Goal: Task Accomplishment & Management: Manage account settings

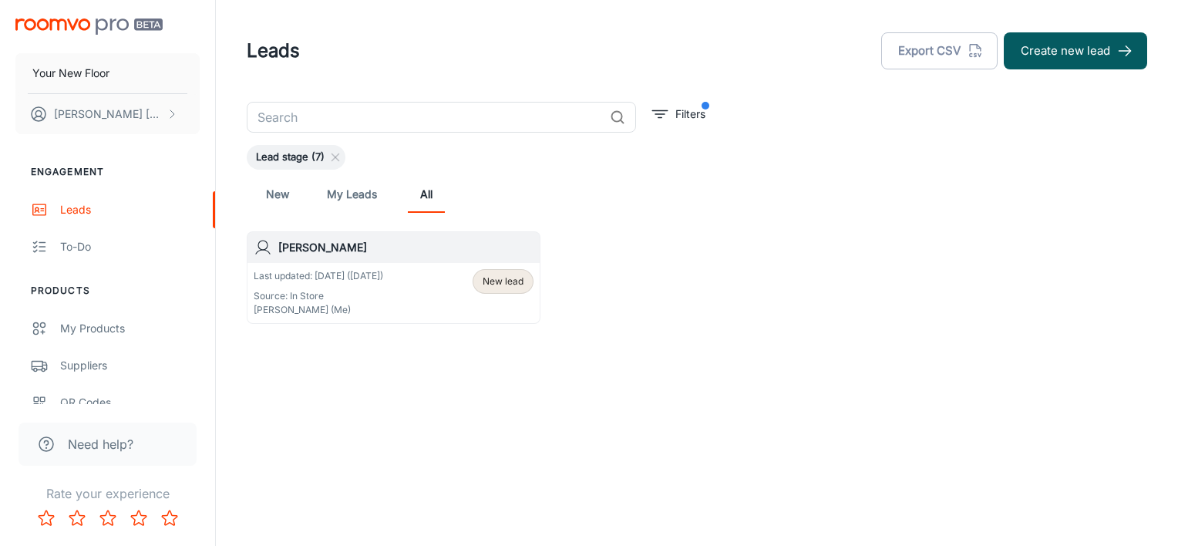
click at [438, 287] on div "Last updated: [DATE] ([DATE]) Source: In Store [PERSON_NAME] (Me) New lead" at bounding box center [394, 293] width 280 height 48
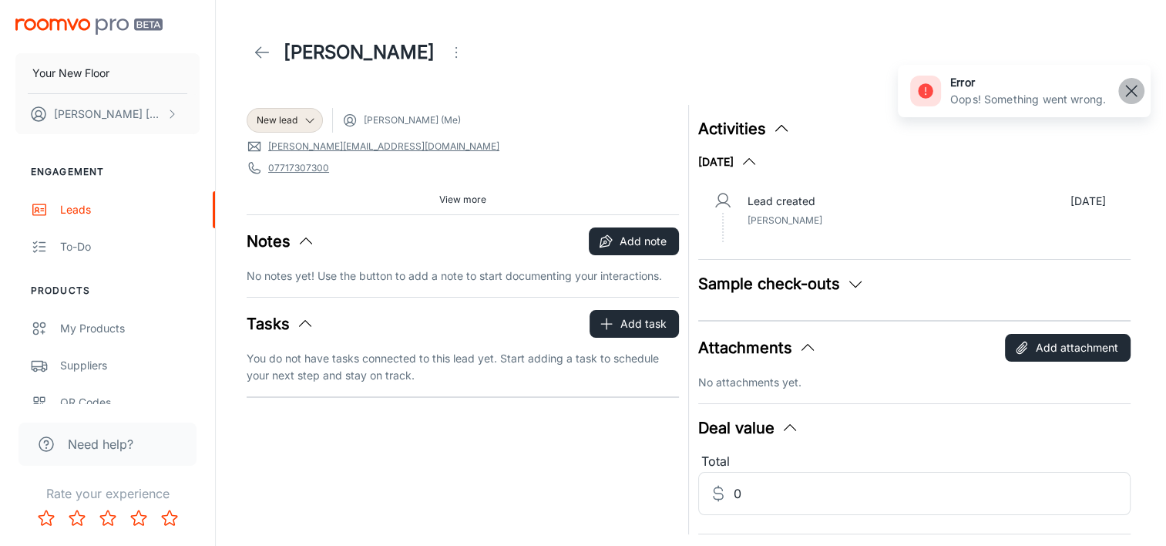
click at [1135, 92] on rect "button" at bounding box center [1131, 91] width 18 height 18
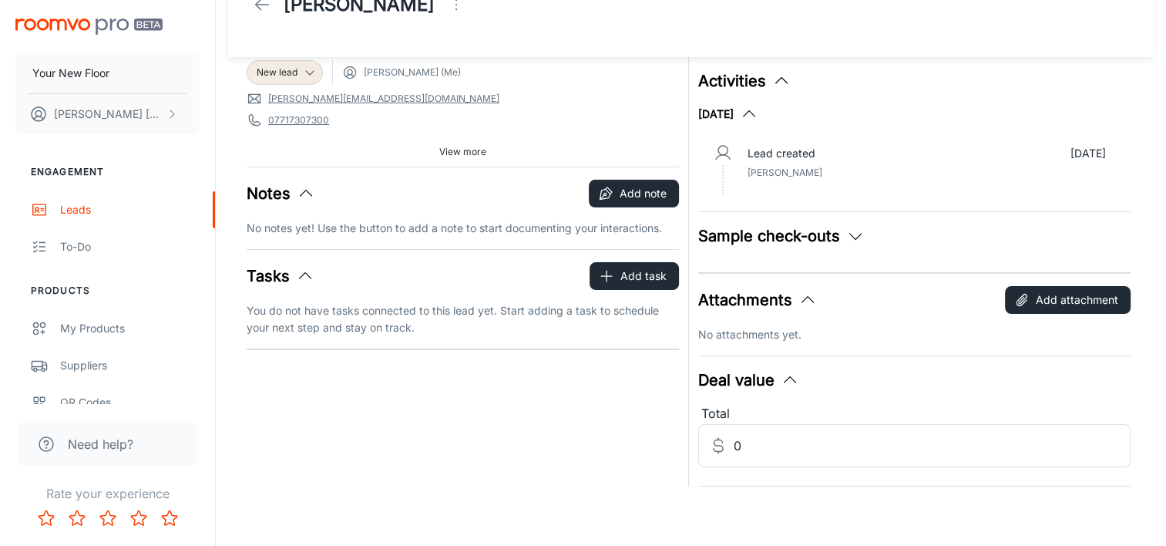
scroll to position [49, 0]
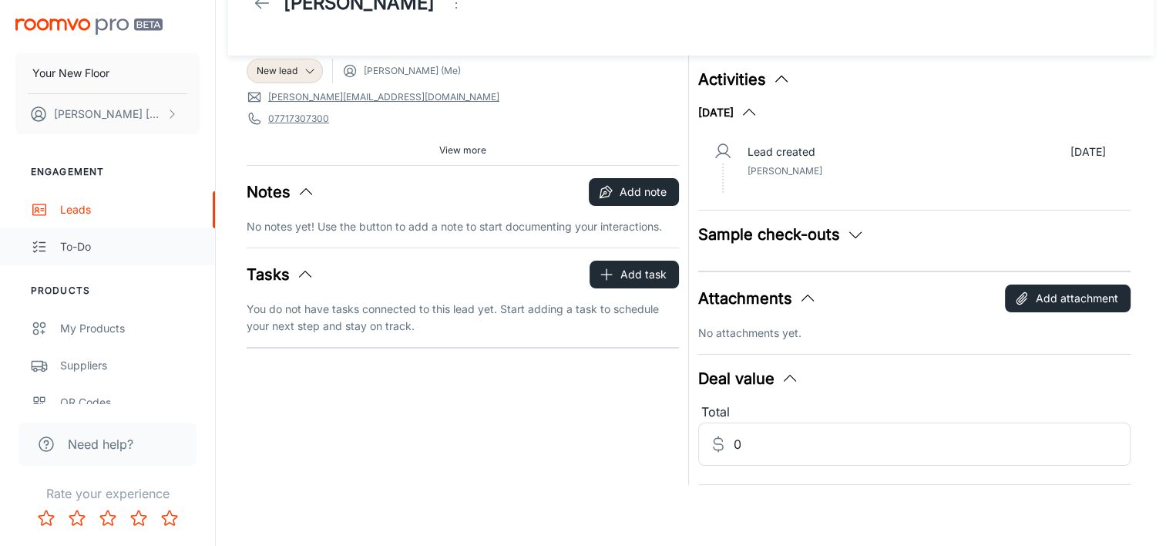
click at [83, 238] on div "To-do" at bounding box center [129, 246] width 139 height 17
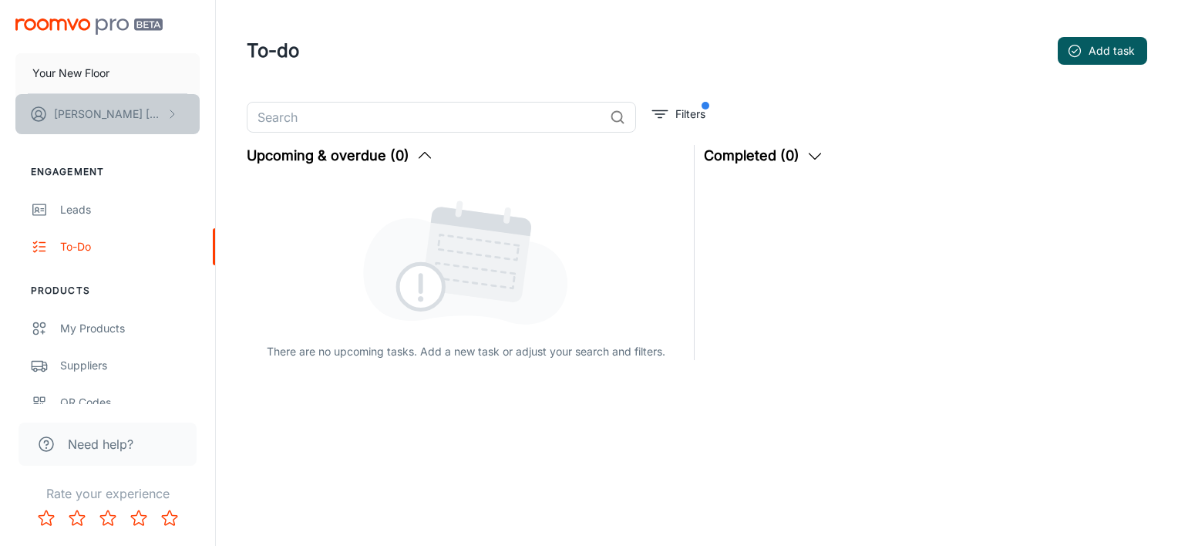
click at [154, 116] on button "[PERSON_NAME]" at bounding box center [107, 114] width 184 height 40
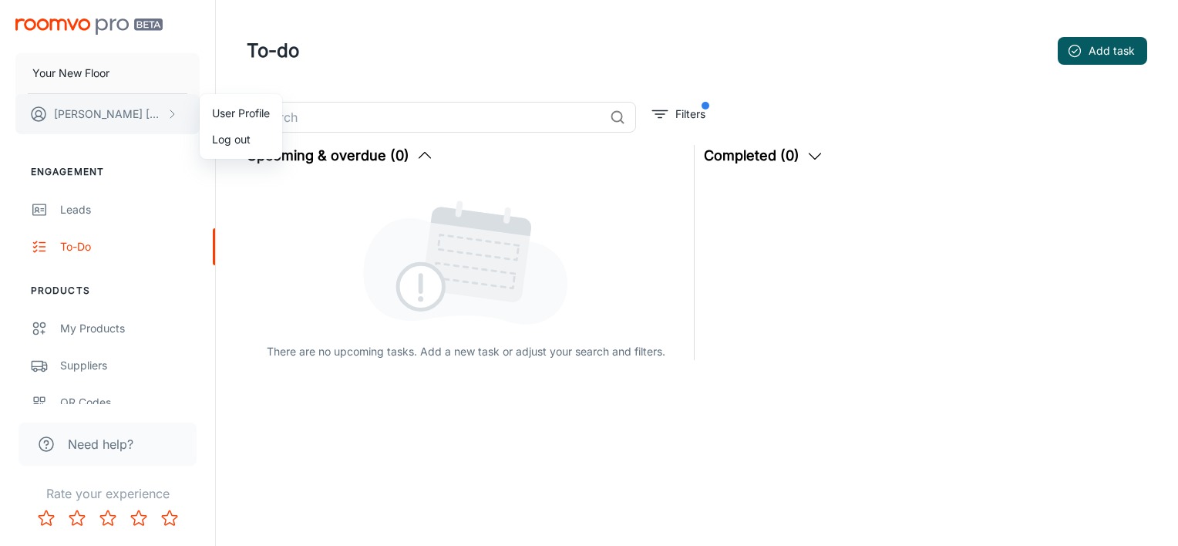
click at [154, 116] on div at bounding box center [589, 273] width 1178 height 546
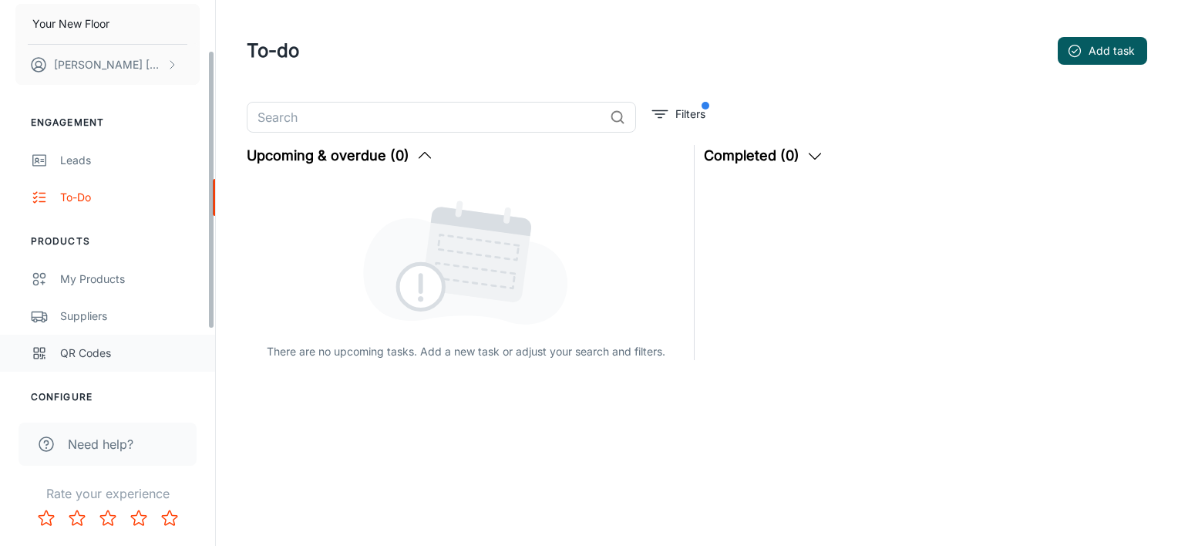
scroll to position [77, 0]
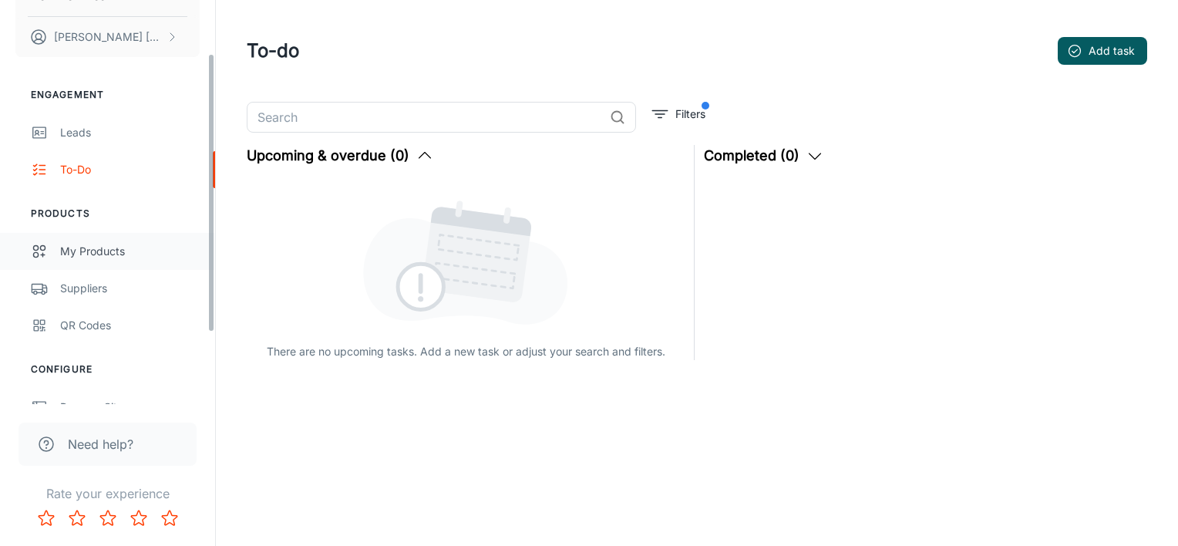
click at [95, 234] on link "My Products" at bounding box center [107, 251] width 215 height 37
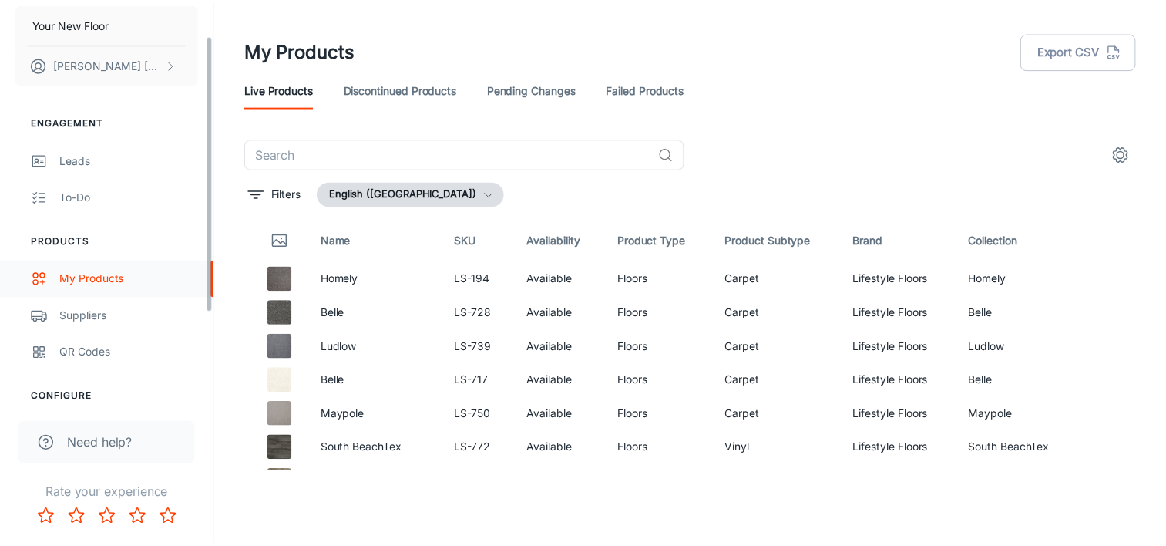
scroll to position [77, 0]
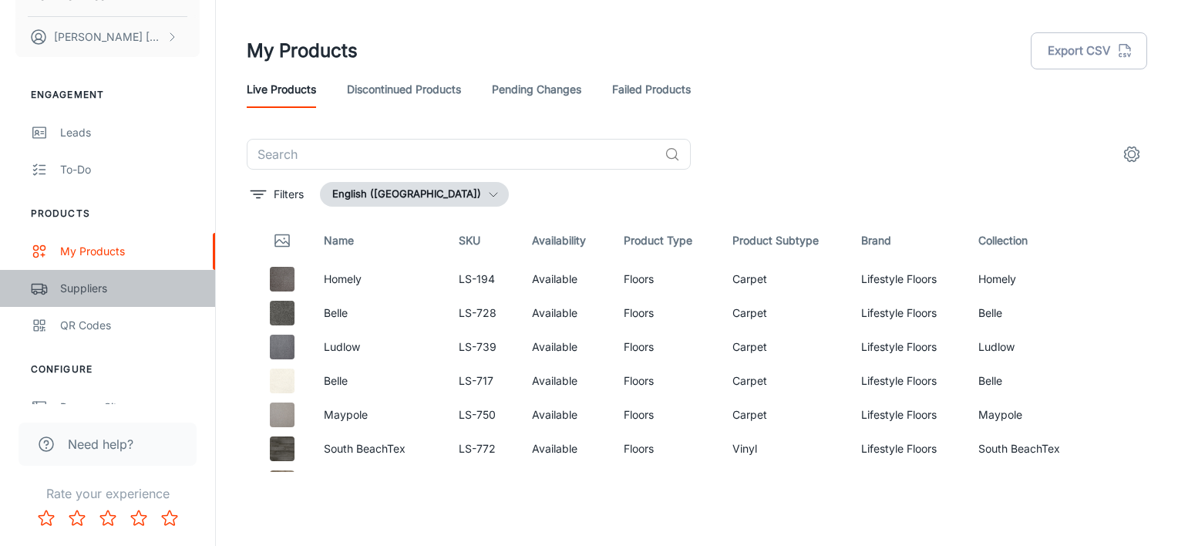
click at [119, 286] on div "Suppliers" at bounding box center [129, 288] width 139 height 17
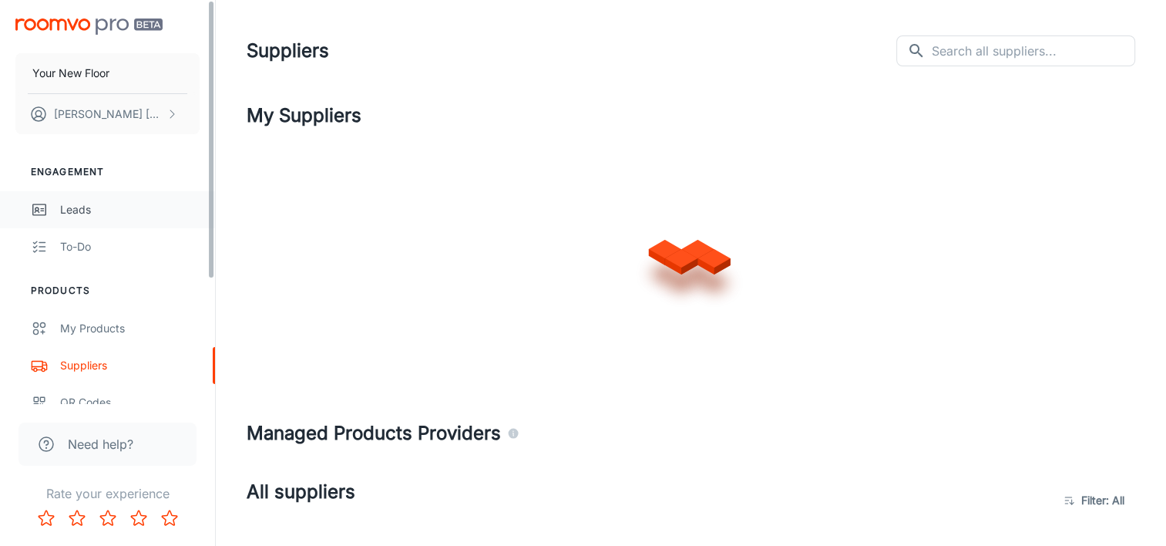
click at [116, 225] on link "Leads" at bounding box center [107, 209] width 215 height 37
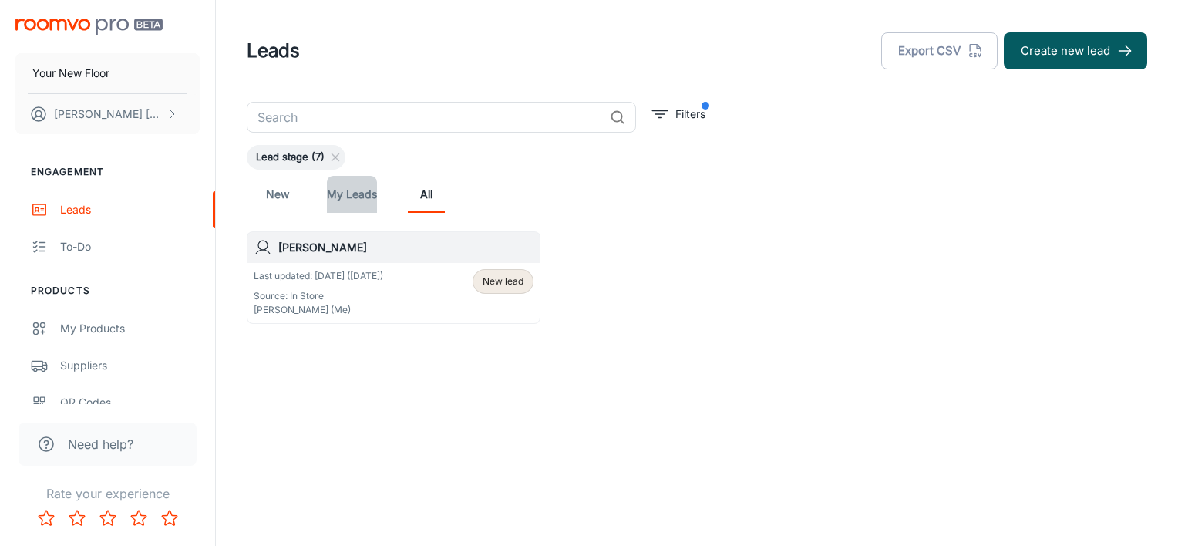
click at [351, 205] on link "My Leads" at bounding box center [352, 194] width 50 height 37
click at [268, 196] on link "New" at bounding box center [277, 194] width 37 height 37
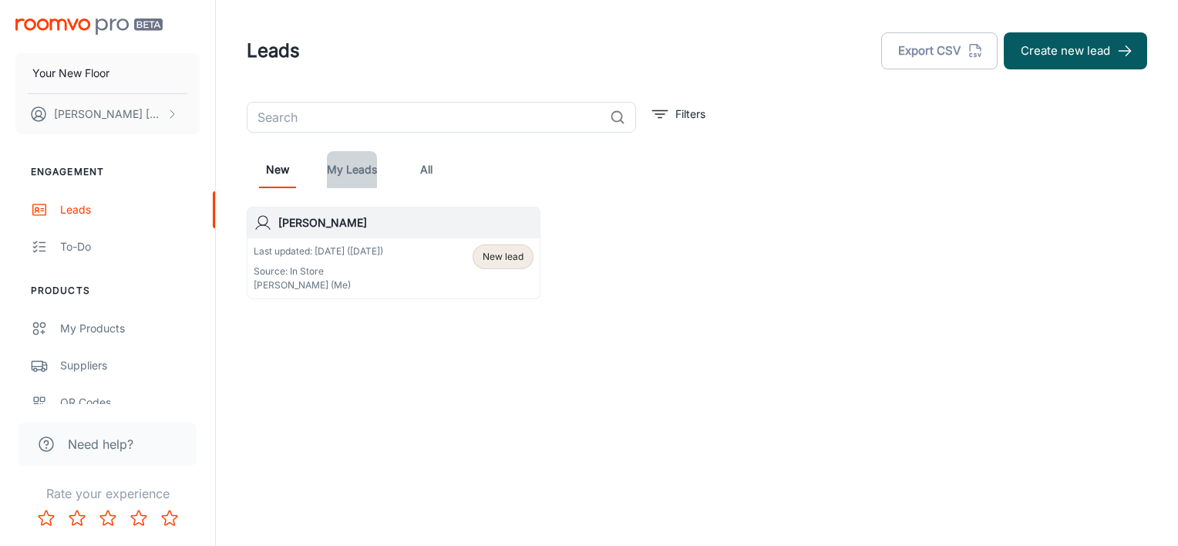
click at [346, 181] on link "My Leads" at bounding box center [352, 169] width 50 height 37
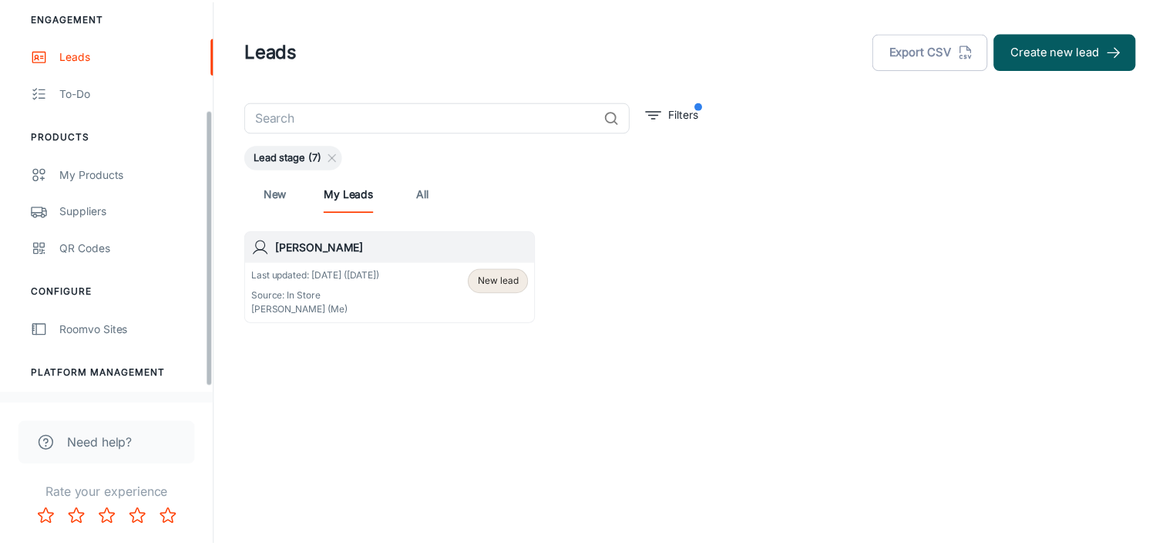
scroll to position [180, 0]
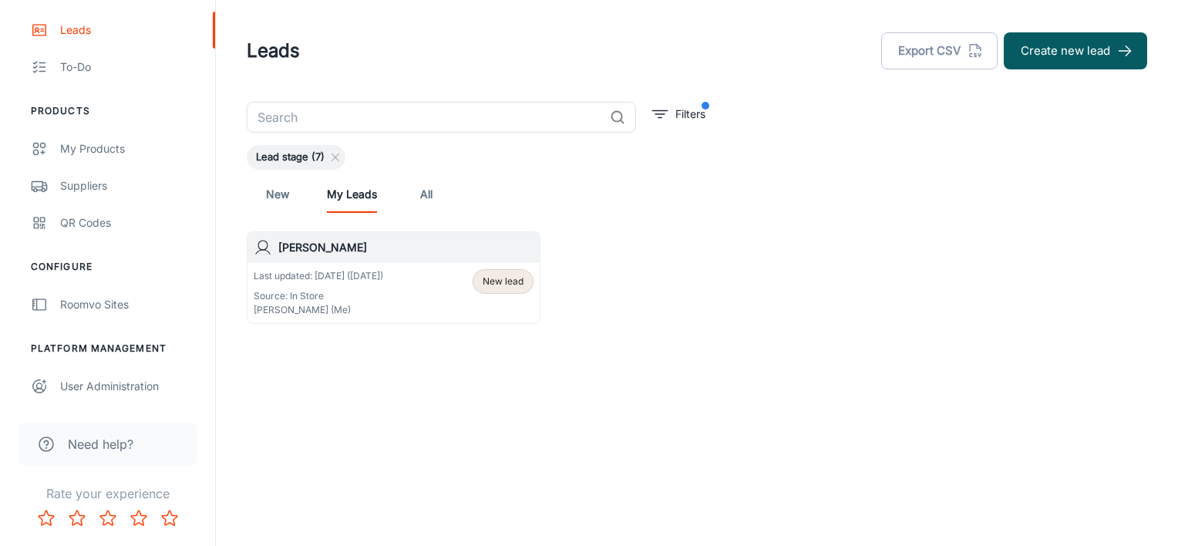
click at [388, 253] on h6 "[PERSON_NAME]" at bounding box center [405, 247] width 255 height 17
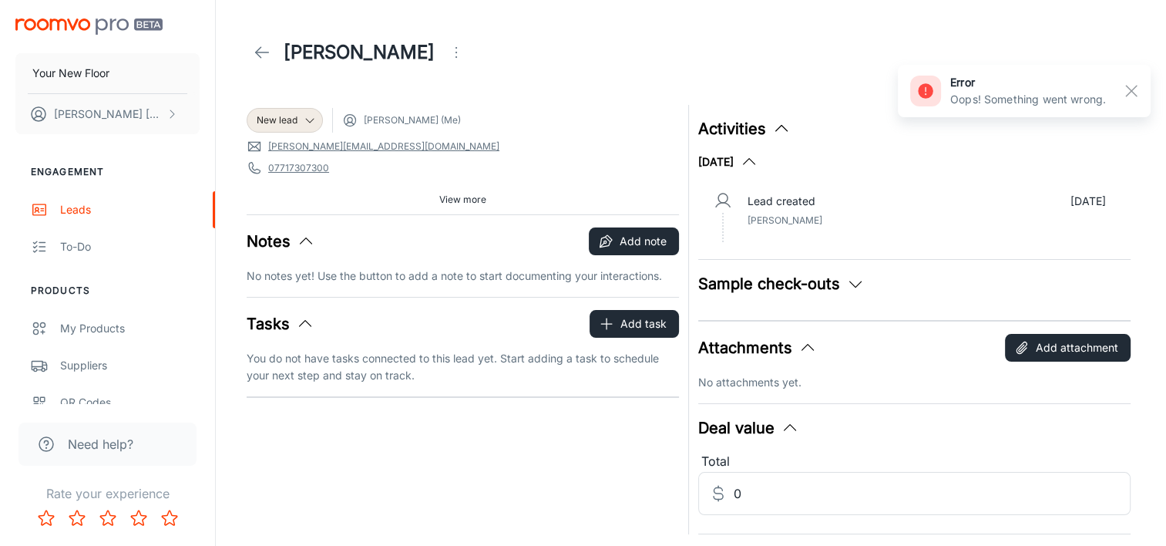
click at [846, 288] on icon "button" at bounding box center [855, 283] width 18 height 18
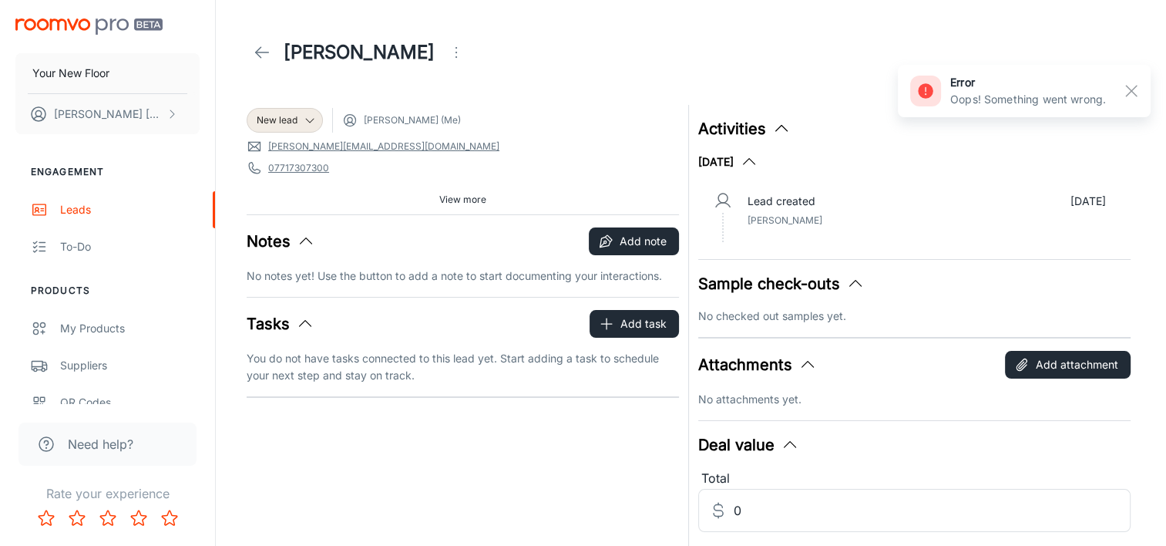
click at [756, 335] on div "Activities [DATE] Lead created [DATE] [PERSON_NAME] Sample check-outs No checke…" at bounding box center [910, 323] width 442 height 455
click at [767, 315] on p "No checked out samples yet." at bounding box center [914, 315] width 432 height 17
click at [447, 55] on icon "Open menu" at bounding box center [456, 52] width 18 height 18
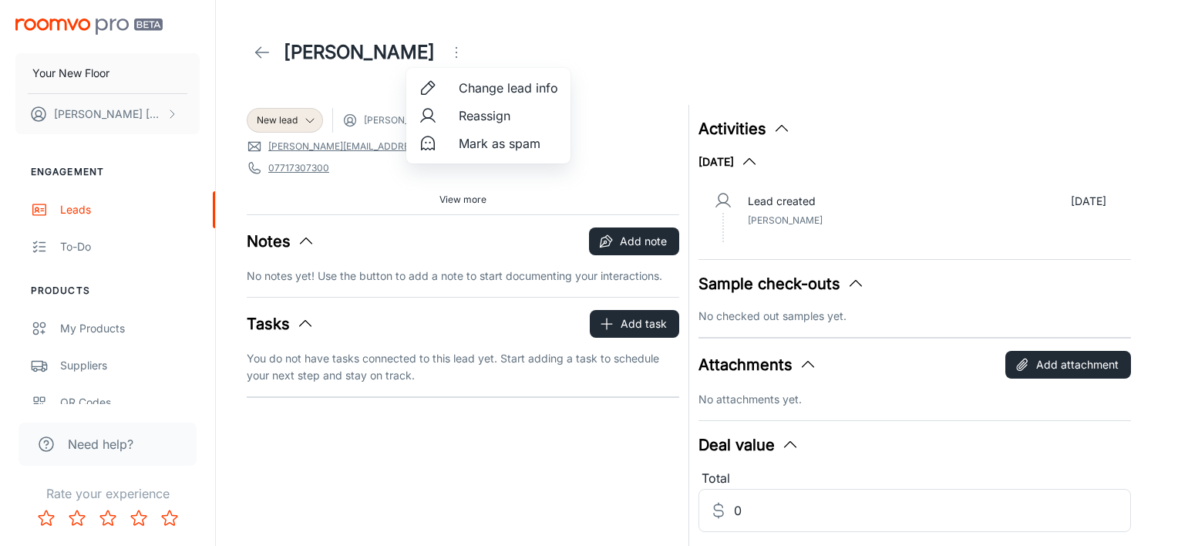
click at [148, 216] on div at bounding box center [589, 273] width 1178 height 546
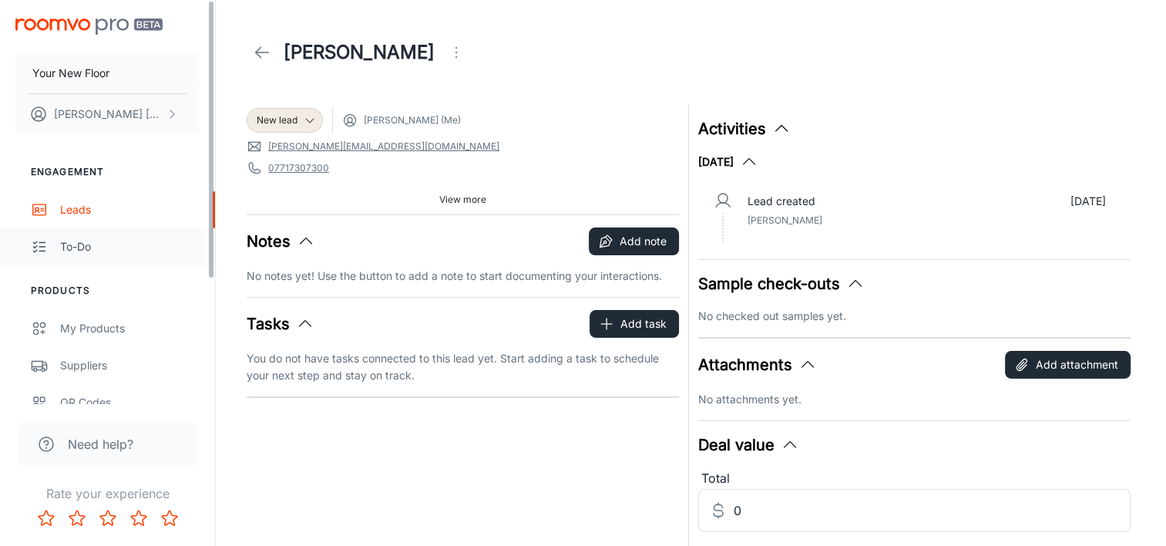
click at [59, 247] on link "To-do" at bounding box center [107, 246] width 215 height 37
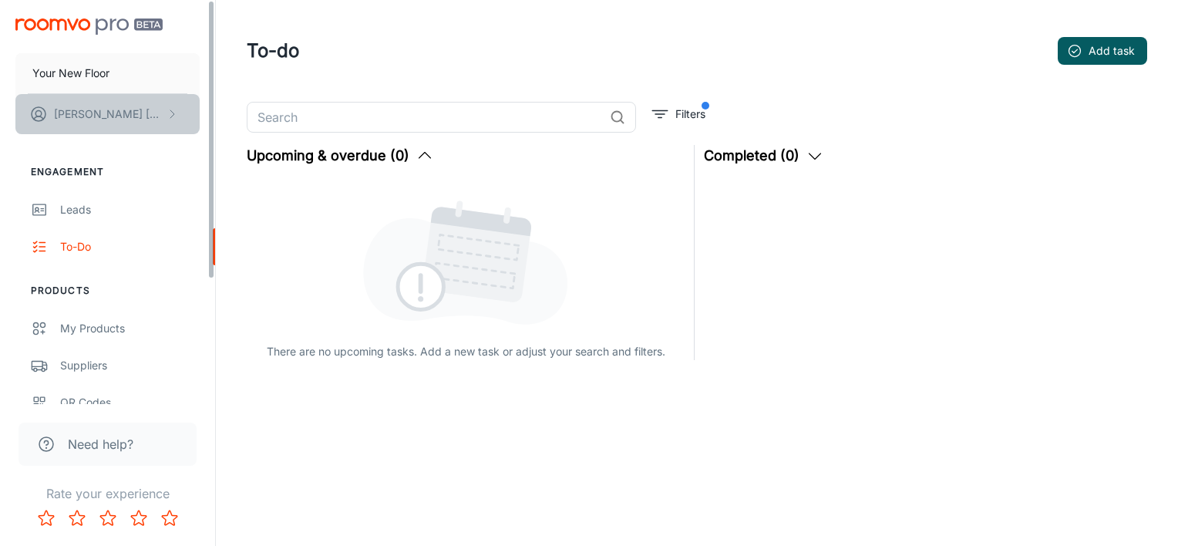
click at [188, 98] on button "[PERSON_NAME]" at bounding box center [107, 114] width 184 height 40
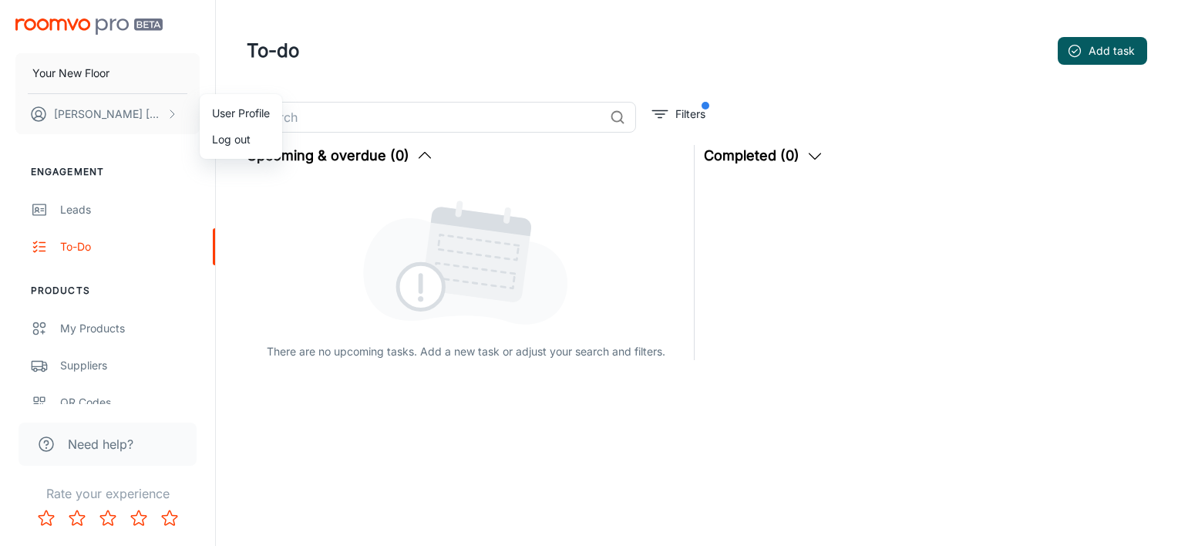
click at [89, 212] on div at bounding box center [589, 273] width 1178 height 546
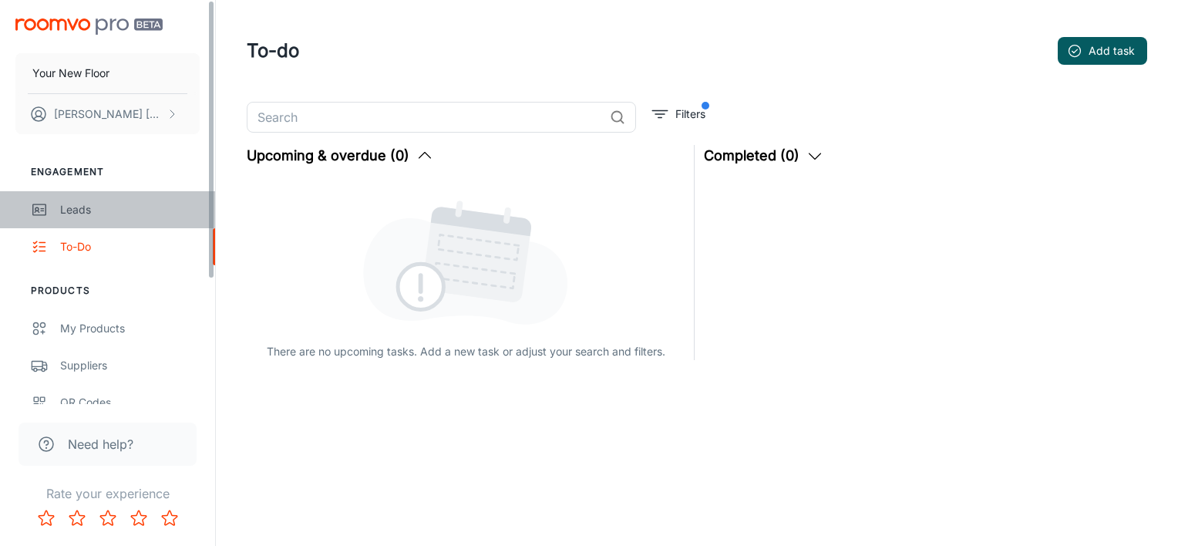
click at [71, 210] on div "Leads" at bounding box center [129, 209] width 139 height 17
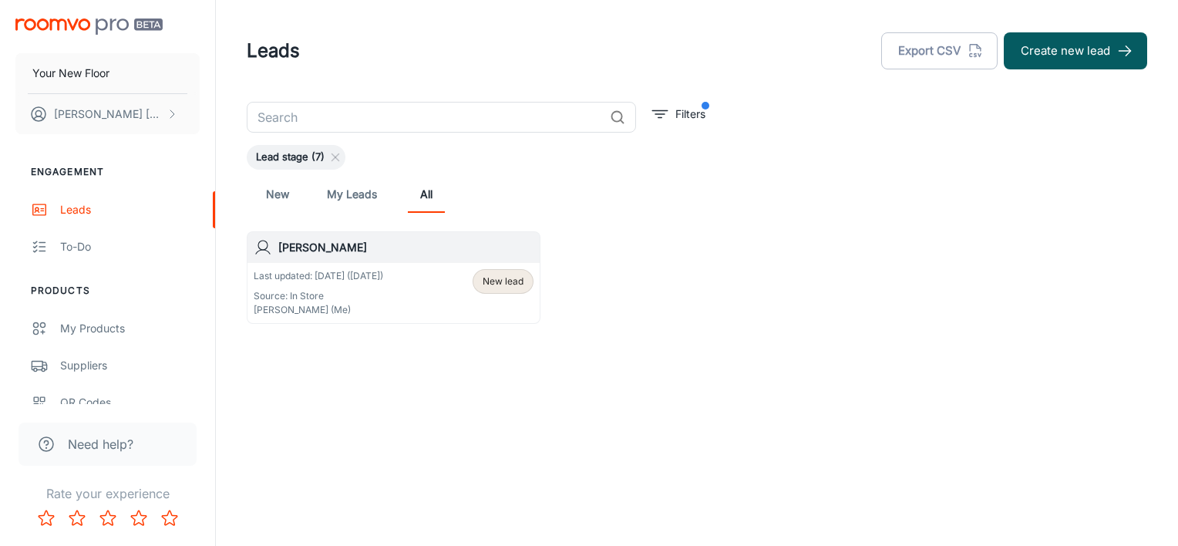
click at [434, 277] on div "Last updated: [DATE] ([DATE]) Source: In Store [PERSON_NAME] (Me) New lead" at bounding box center [394, 293] width 280 height 48
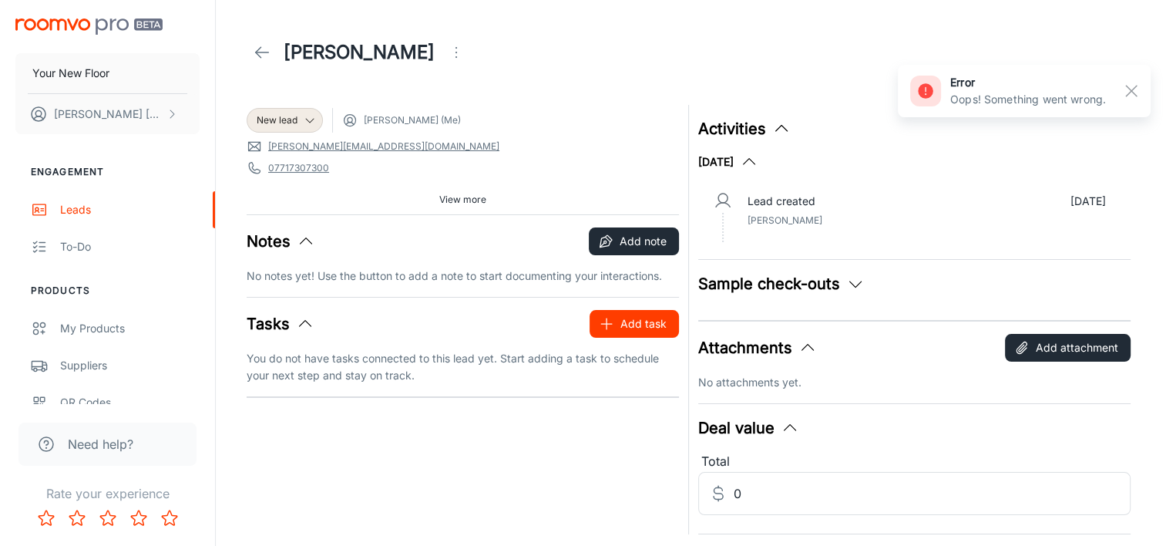
click at [653, 321] on button "Add task" at bounding box center [634, 324] width 89 height 28
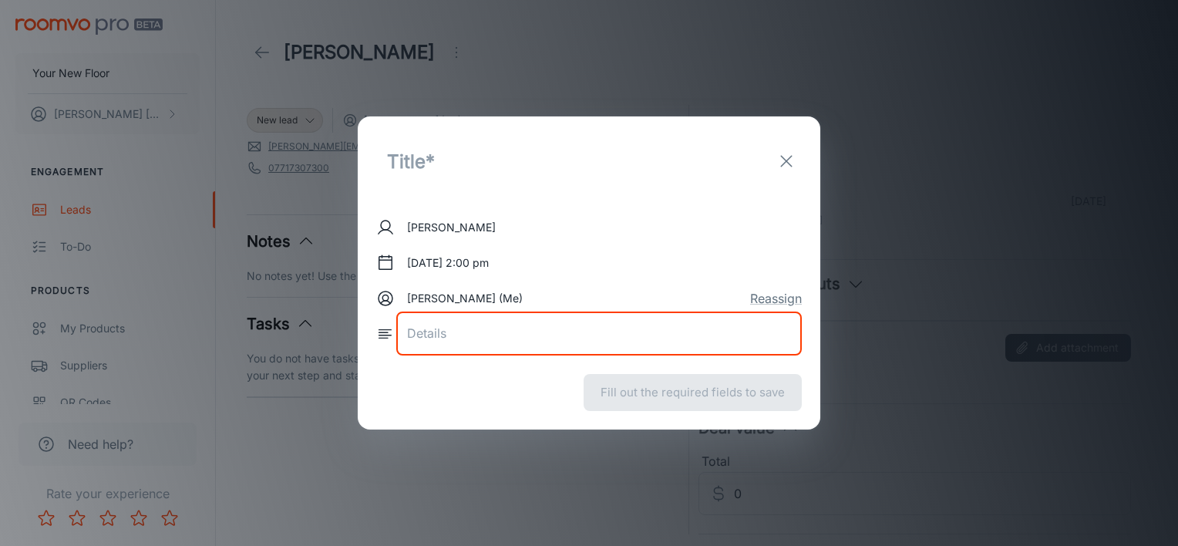
click at [499, 339] on textarea at bounding box center [599, 333] width 384 height 18
click at [780, 155] on icon "exit" at bounding box center [786, 161] width 18 height 18
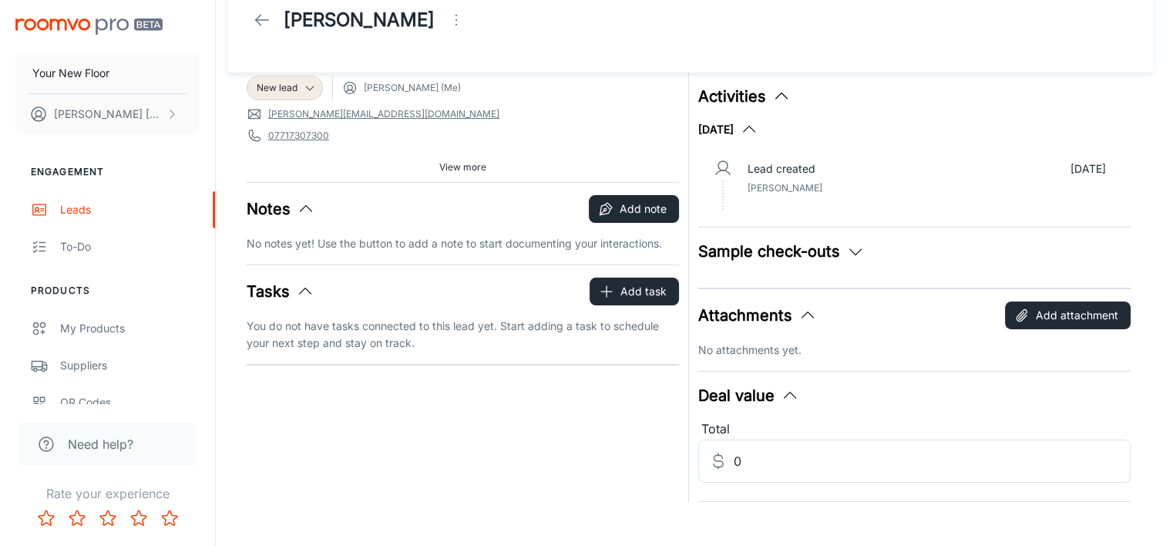
scroll to position [49, 0]
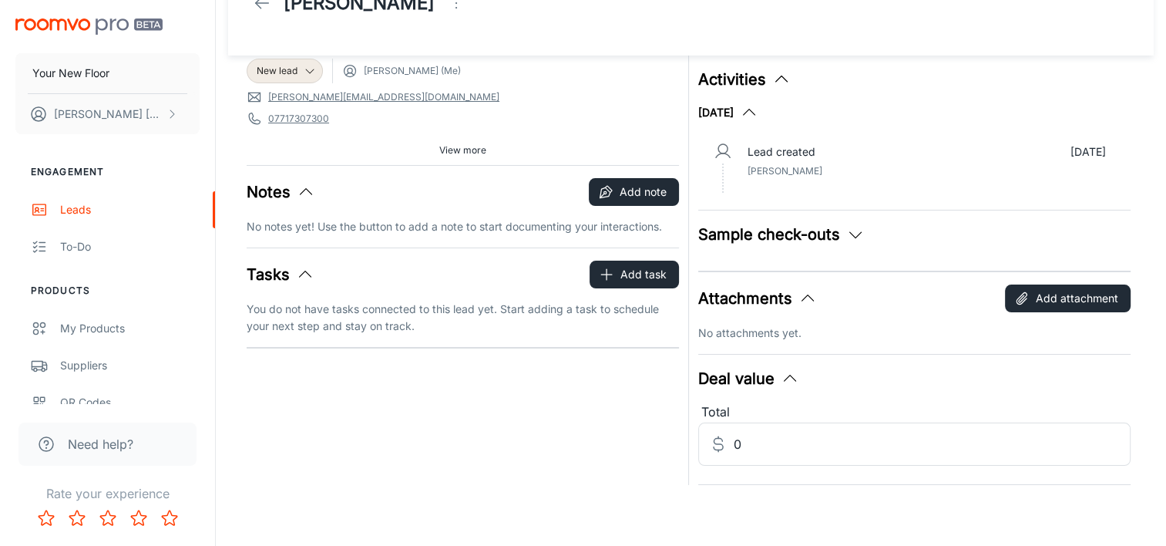
click at [860, 236] on icon "button" at bounding box center [855, 234] width 18 height 18
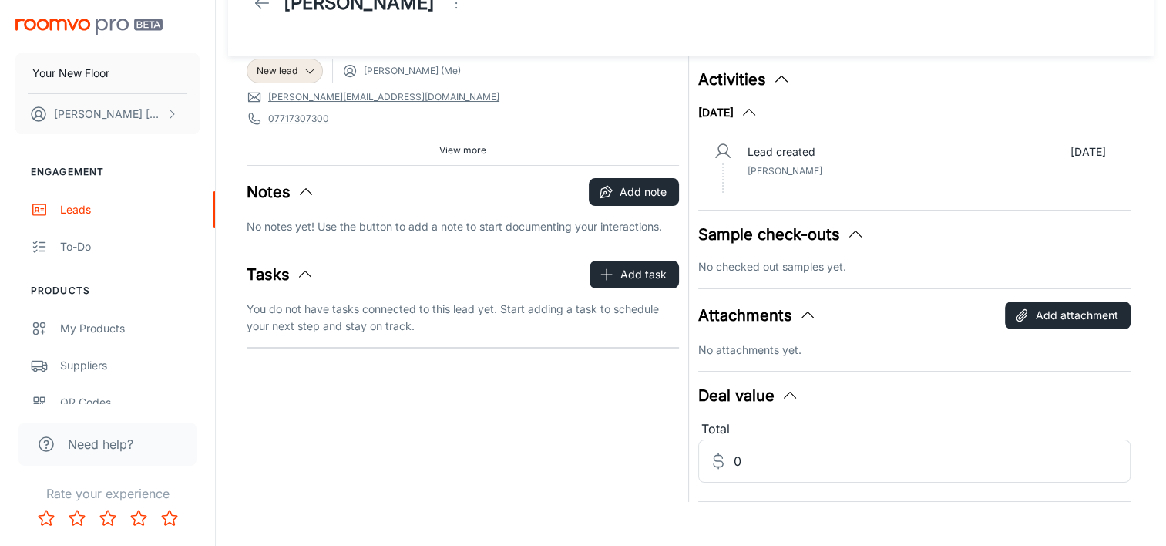
click at [801, 275] on div "Activities [DATE] Lead created [DATE] [PERSON_NAME] Sample check-outs No checke…" at bounding box center [910, 273] width 442 height 455
click at [833, 262] on p "No checked out samples yet." at bounding box center [914, 266] width 432 height 17
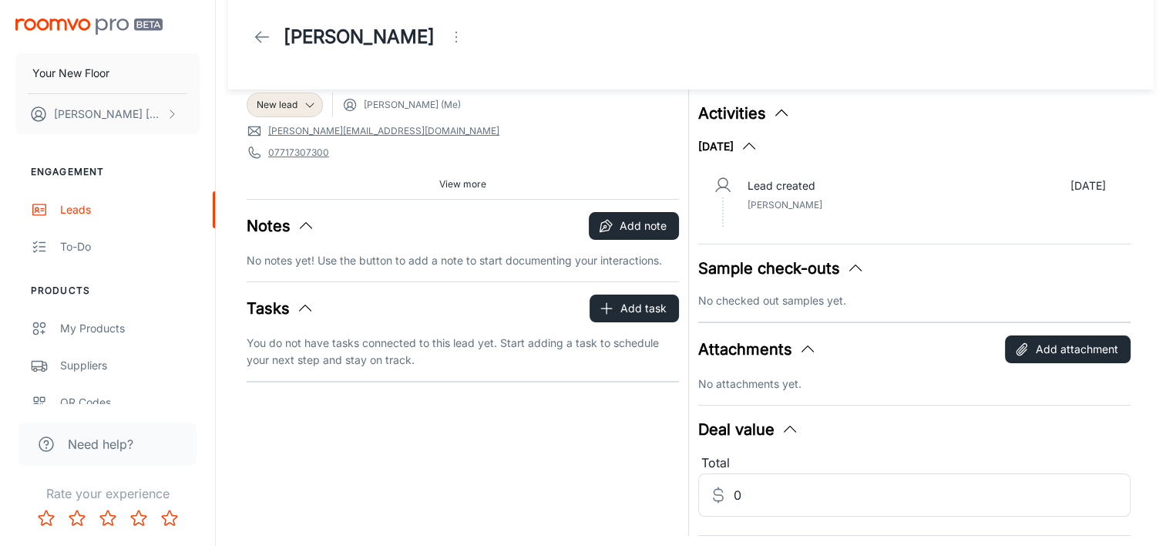
scroll to position [0, 0]
